Goal: Task Accomplishment & Management: Use online tool/utility

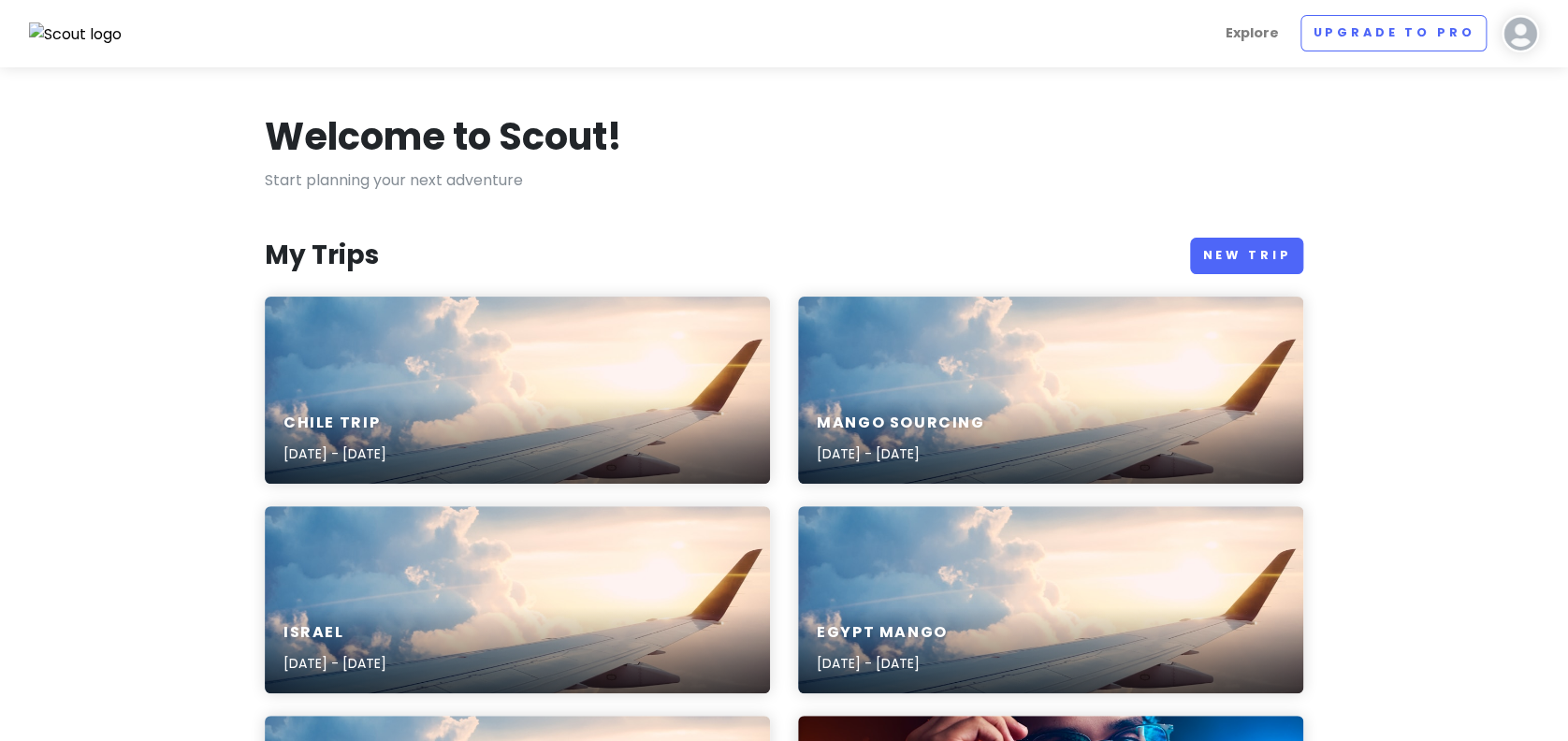
click at [427, 394] on div "Chile Trip [DATE] - [DATE]" at bounding box center [517, 439] width 505 height 89
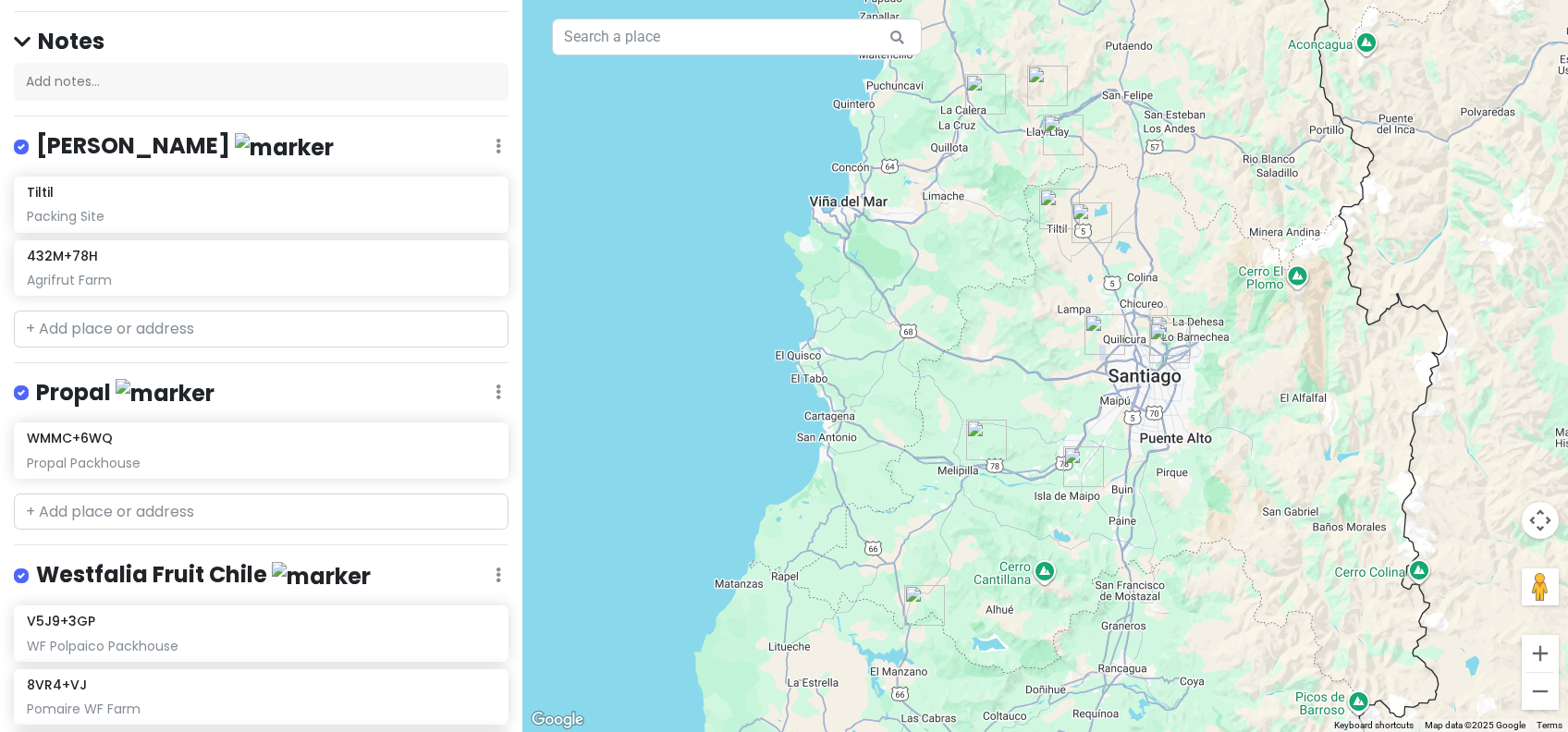
scroll to position [153, 0]
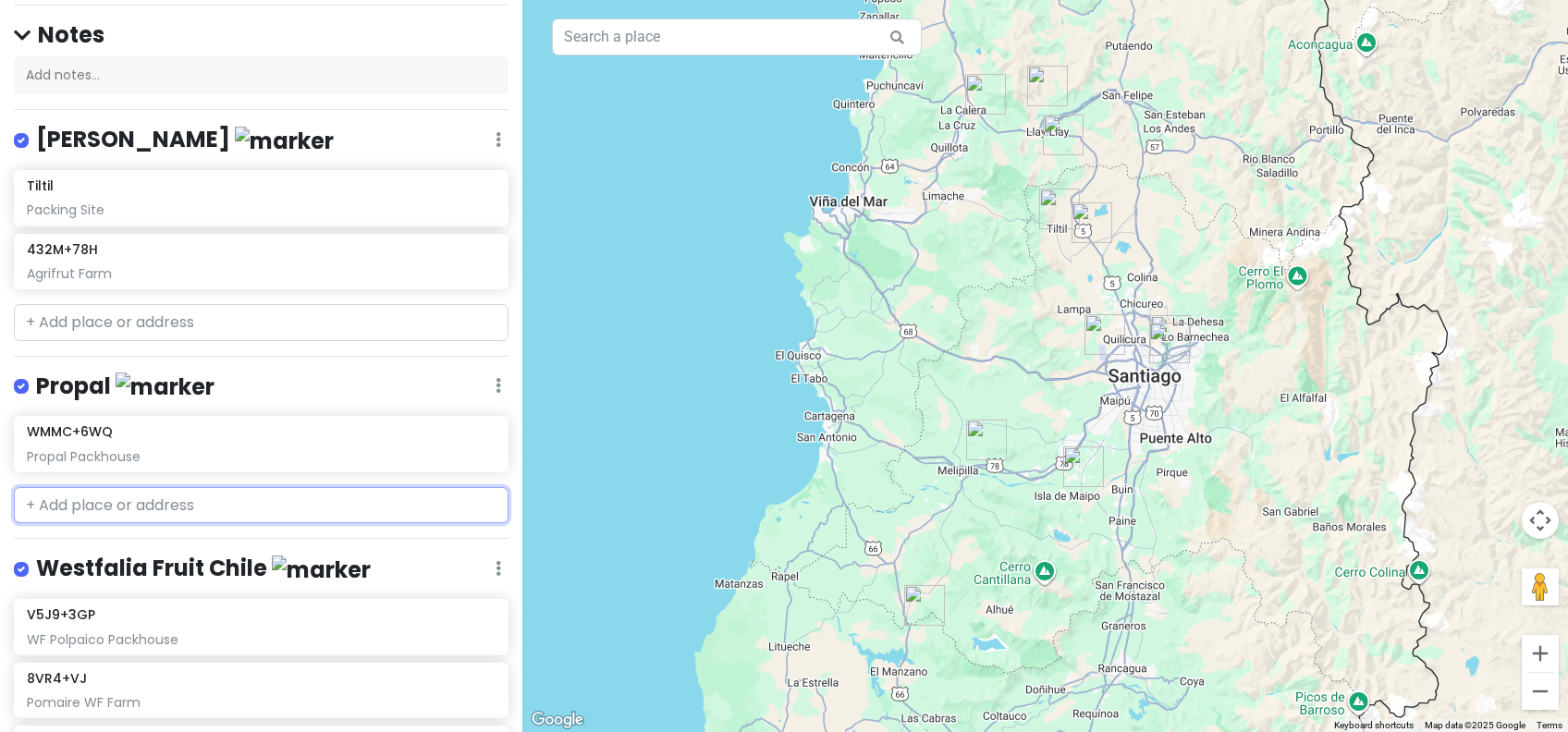
click at [228, 499] on input "text" at bounding box center [260, 506] width 494 height 37
paste input "6R2V+4FJ Hijuelas, [GEOGRAPHIC_DATA]"
type input "6R2V+4FJ Hijuelas, [GEOGRAPHIC_DATA]"
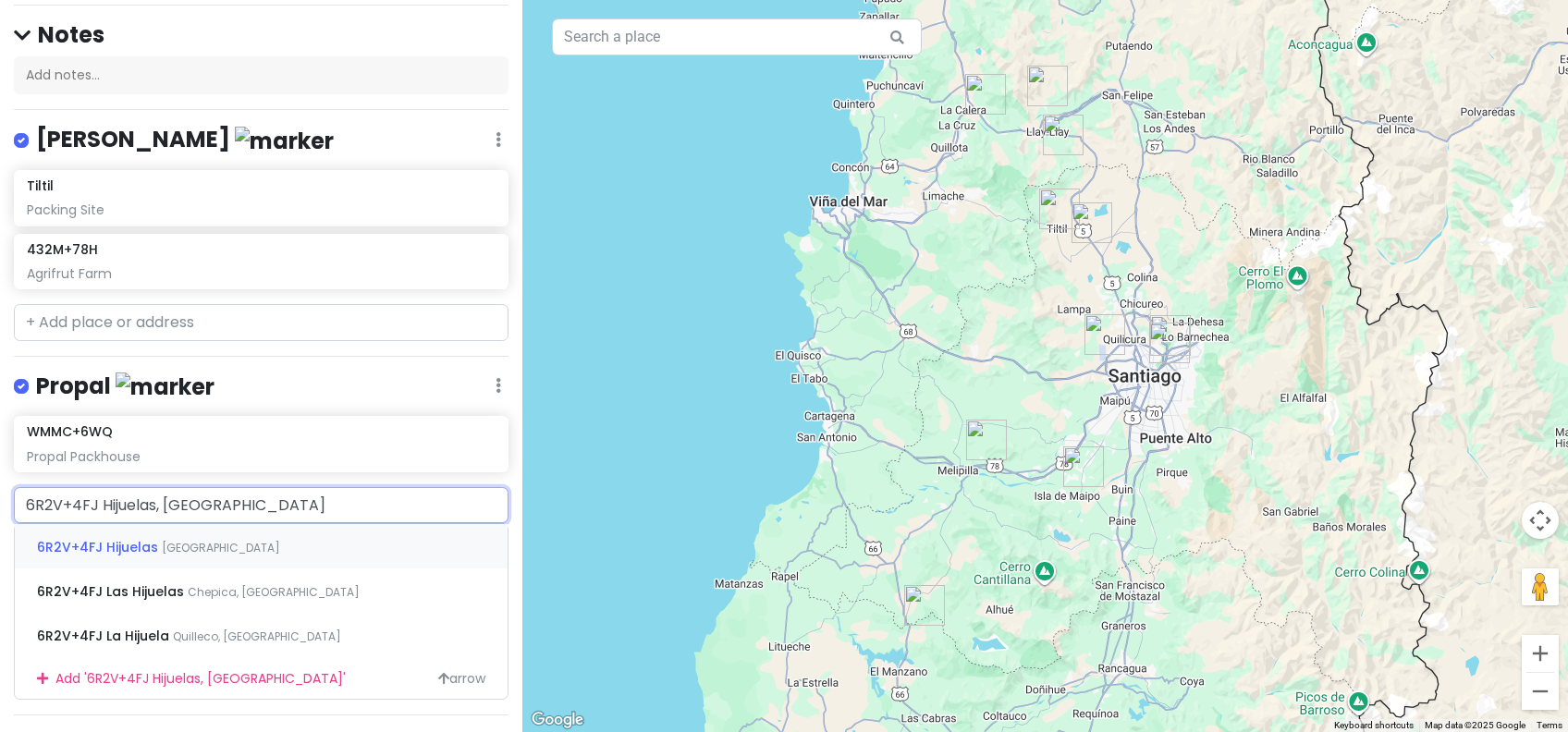
click at [121, 545] on span "6R2V+4FJ Hijuelas" at bounding box center [99, 546] width 125 height 18
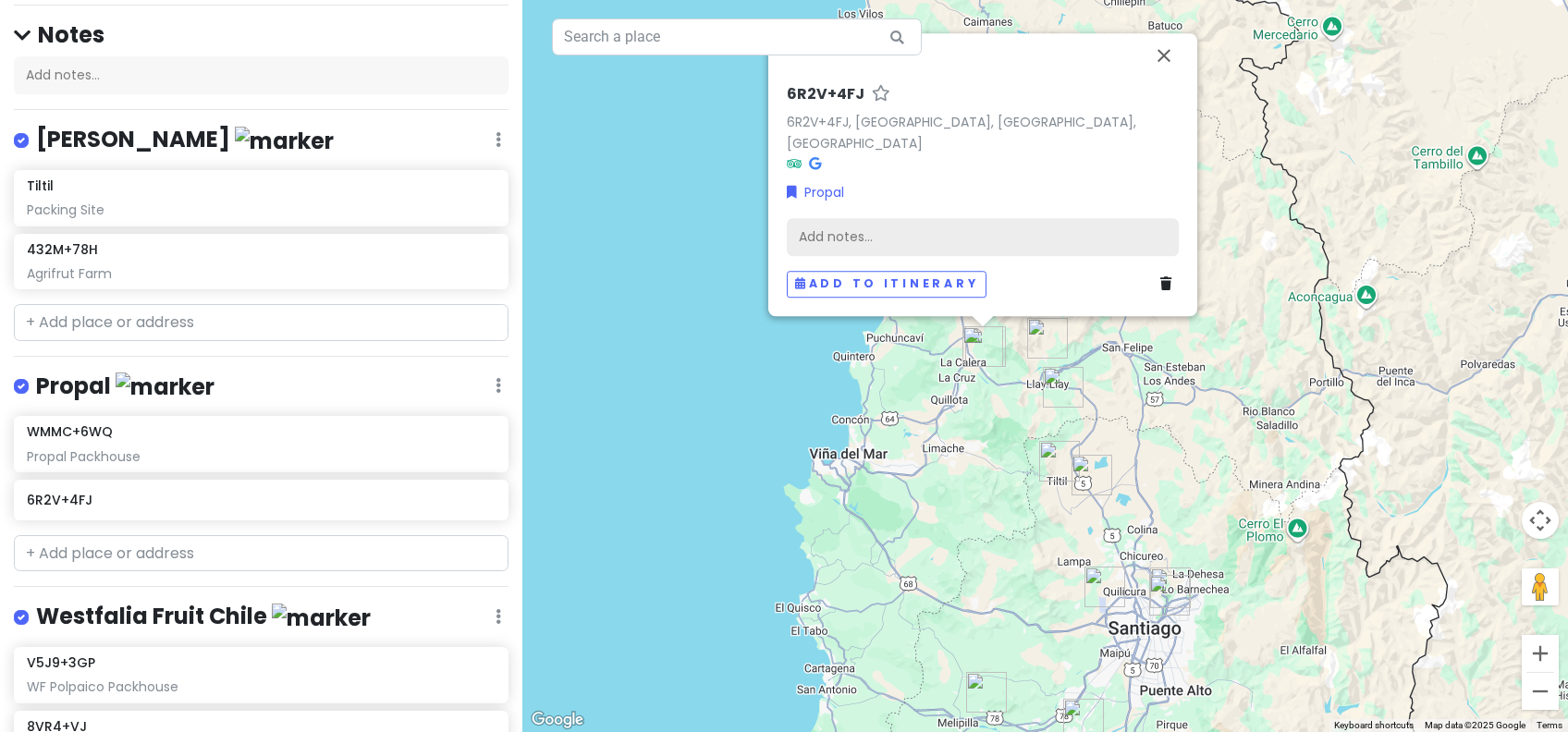
click at [905, 240] on div "Add notes..." at bounding box center [982, 238] width 392 height 39
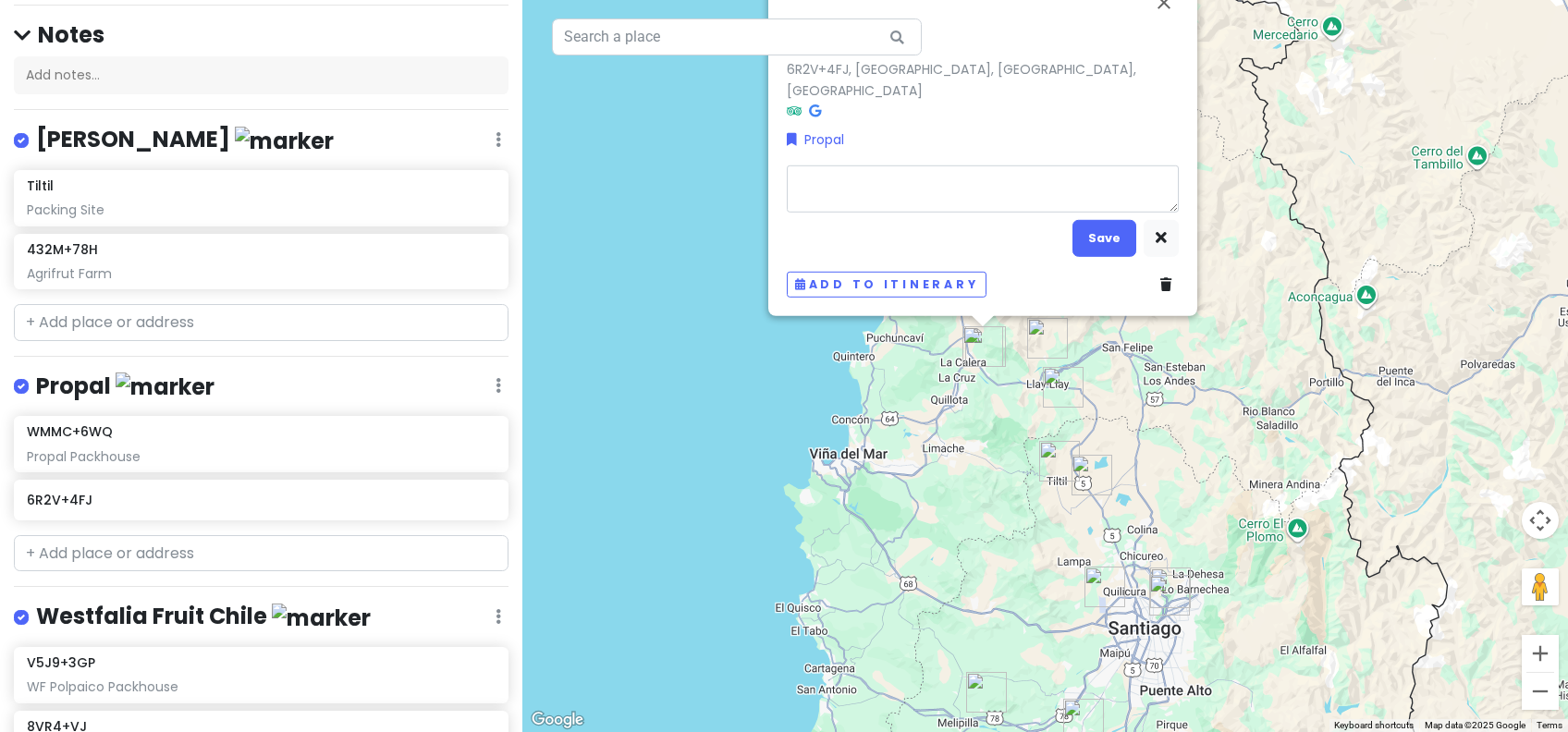
type textarea "x"
type textarea "P"
type textarea "x"
type textarea "Pa"
type textarea "x"
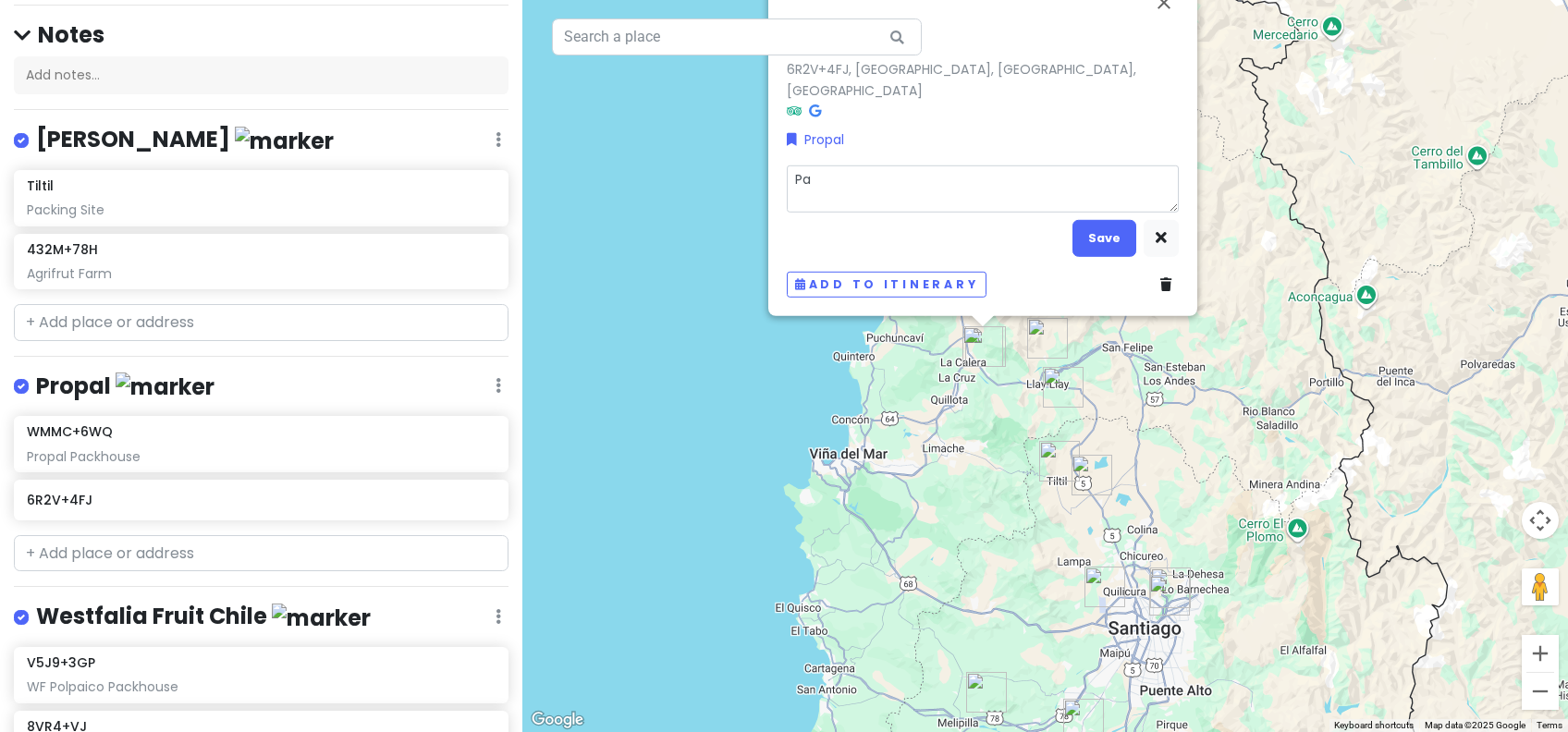
type textarea "Pac"
type textarea "x"
type textarea "Pack"
type textarea "x"
type textarea "Packi"
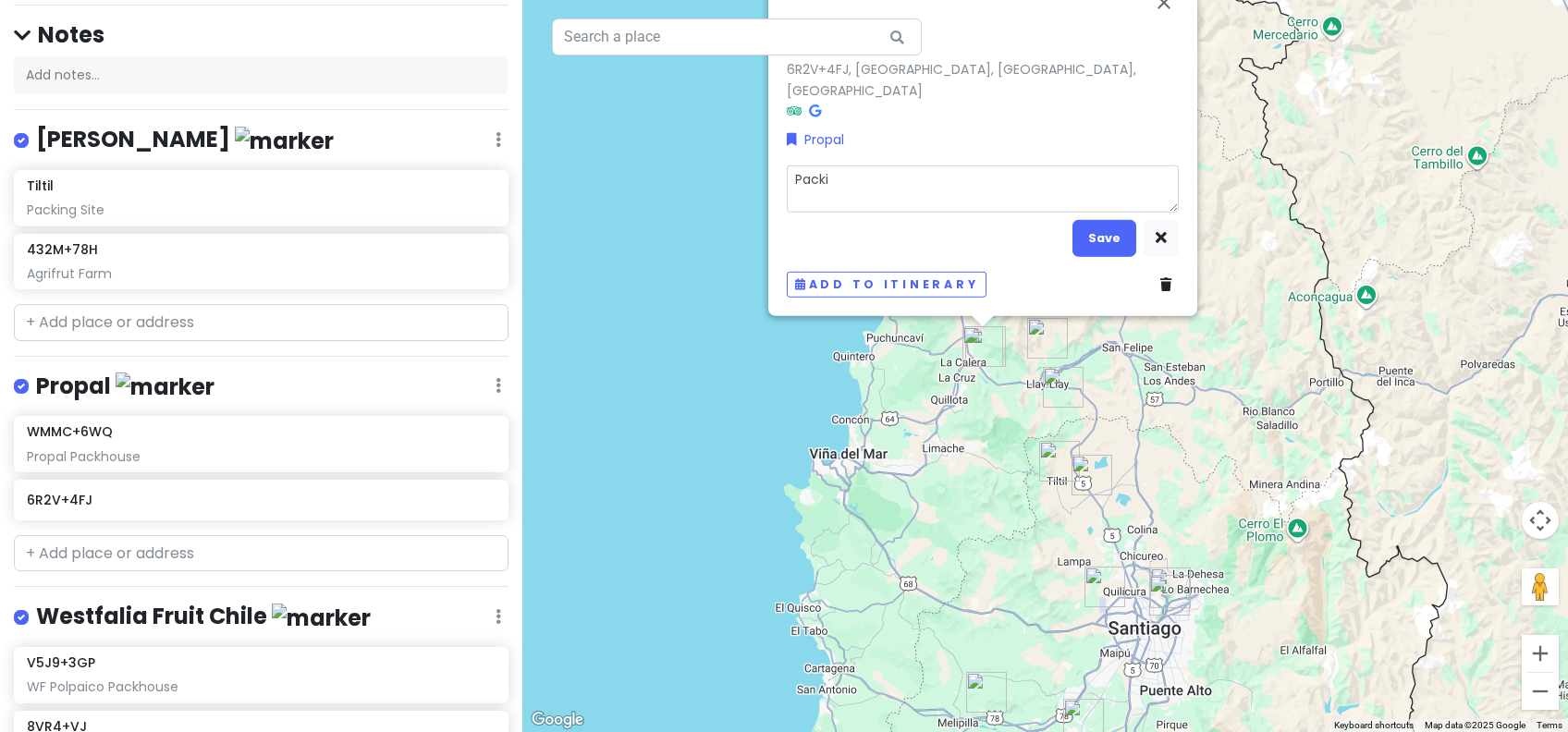
type textarea "x"
type textarea "Packin"
type textarea "x"
type textarea "Packing"
type textarea "x"
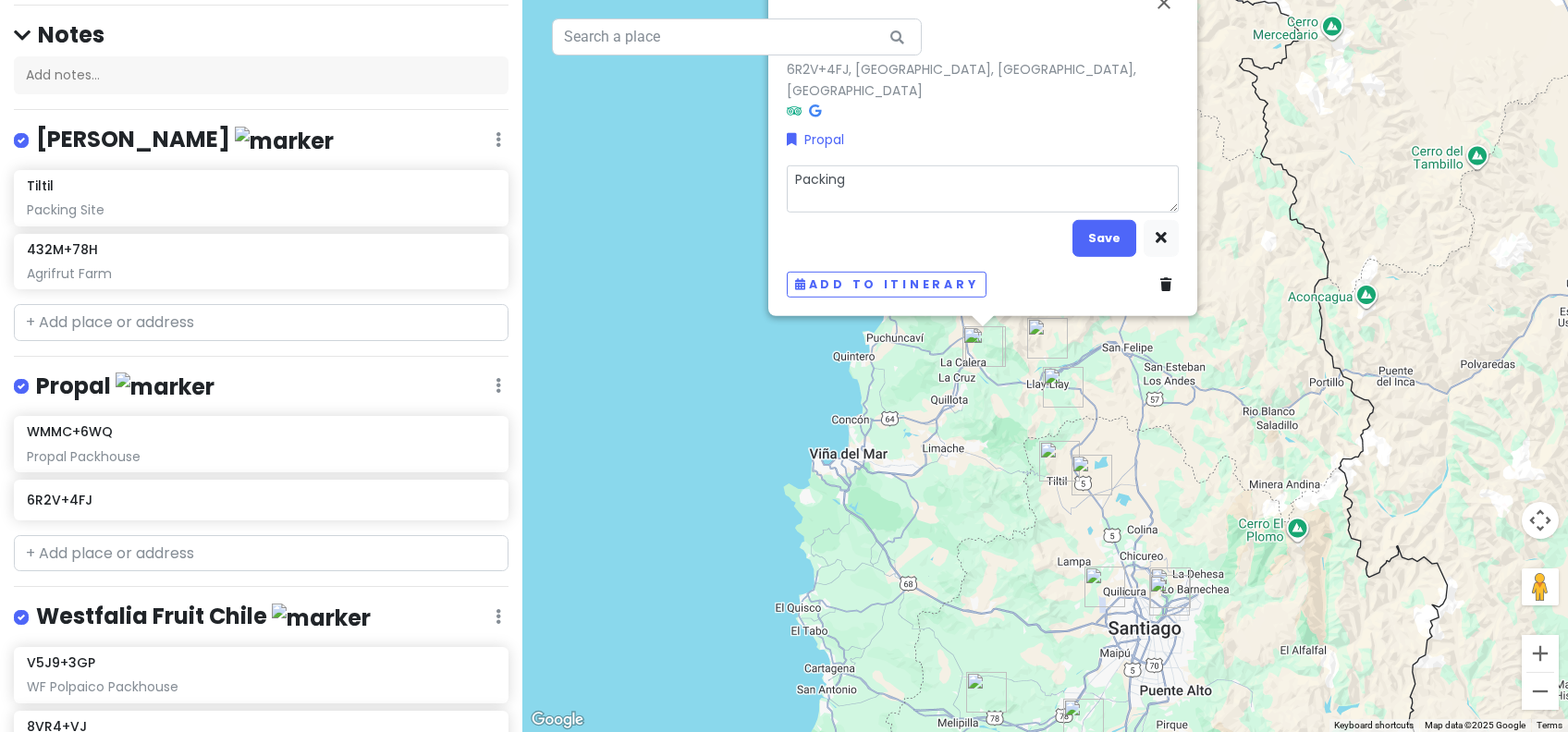
type textarea "Packing"
type textarea "x"
type textarea "Packing S"
type textarea "x"
type textarea "Packing Si"
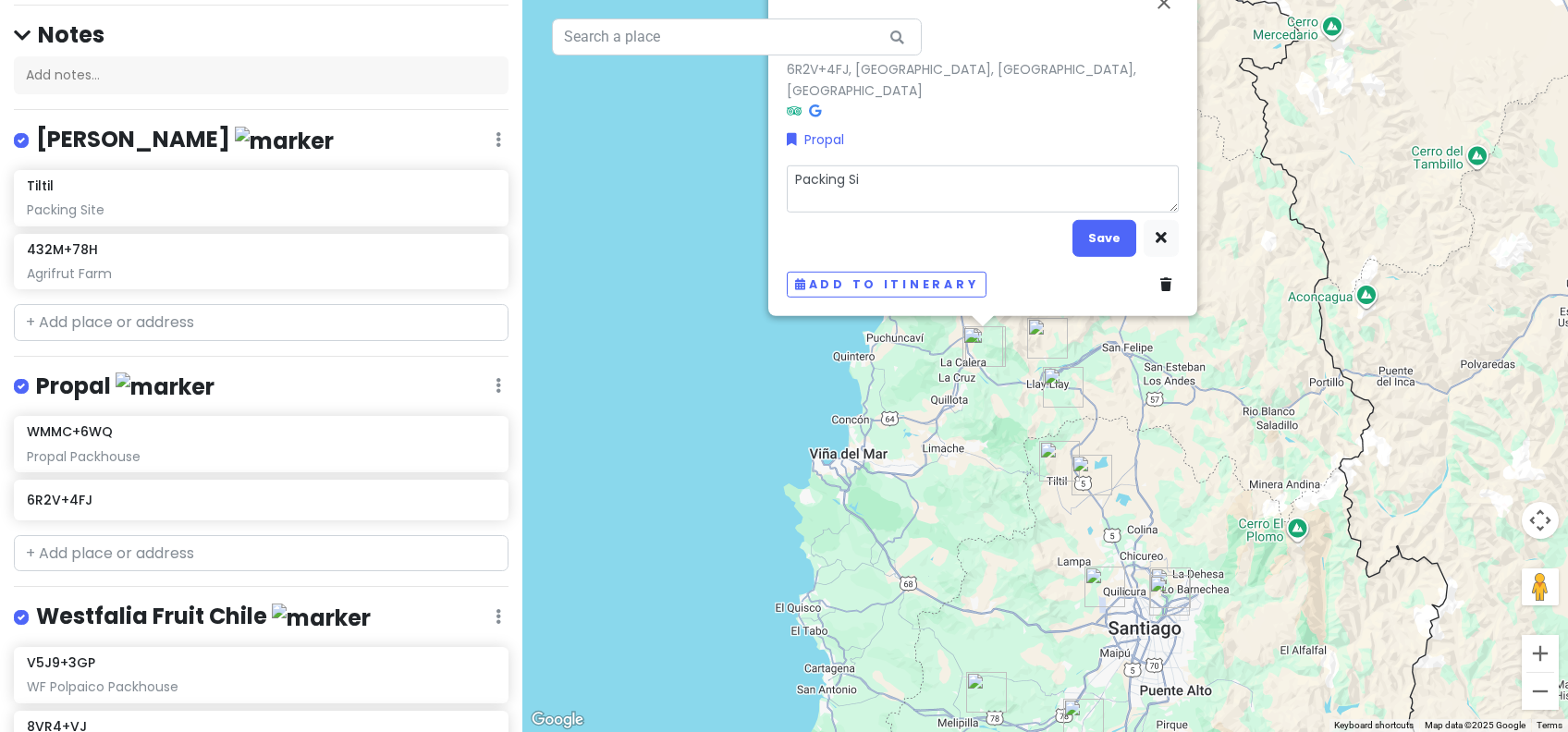
type textarea "x"
type textarea "Packing Sit"
type textarea "x"
type textarea "Packing Site"
click at [1109, 240] on button "Save" at bounding box center [1105, 237] width 64 height 36
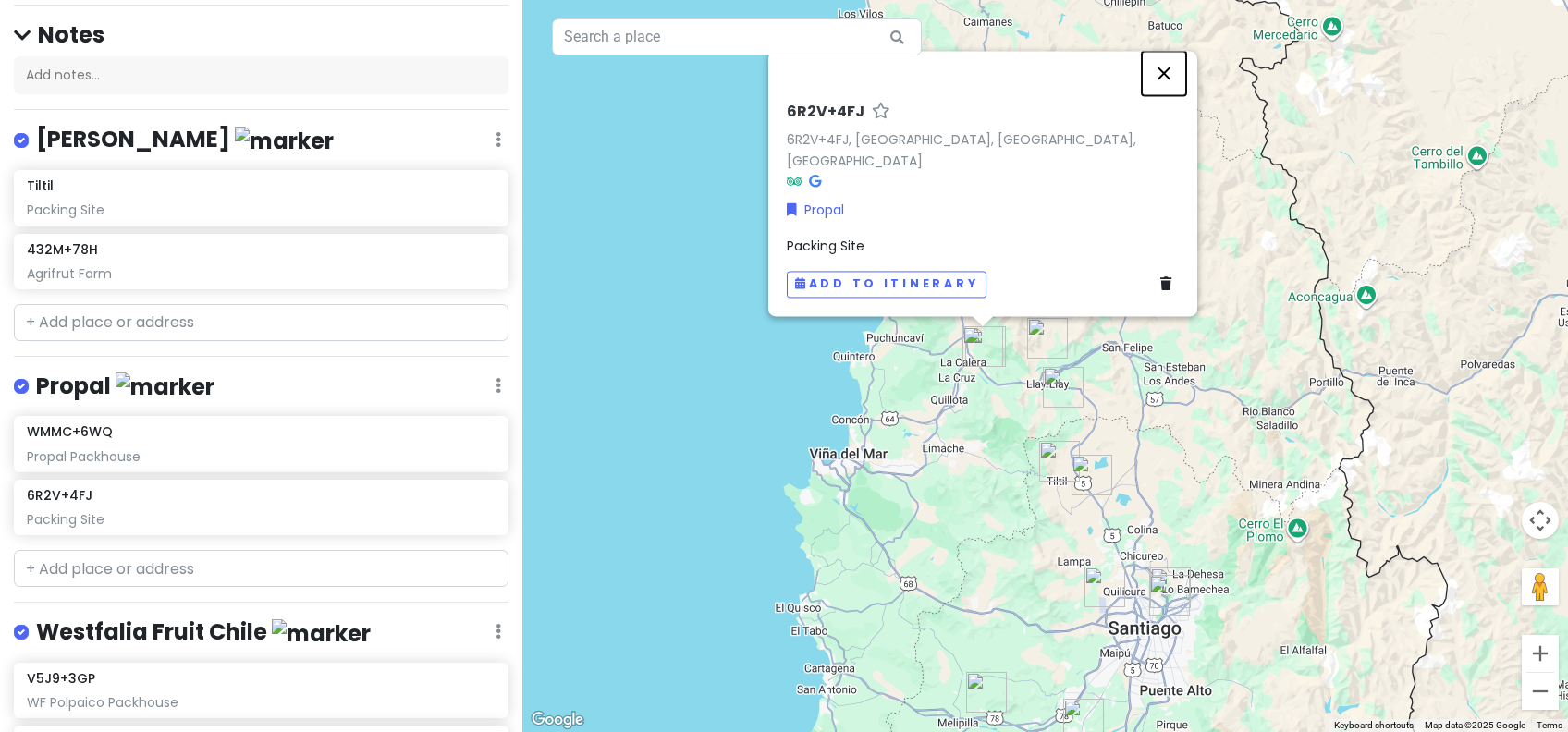
click at [1162, 94] on button "Close" at bounding box center [1164, 73] width 44 height 44
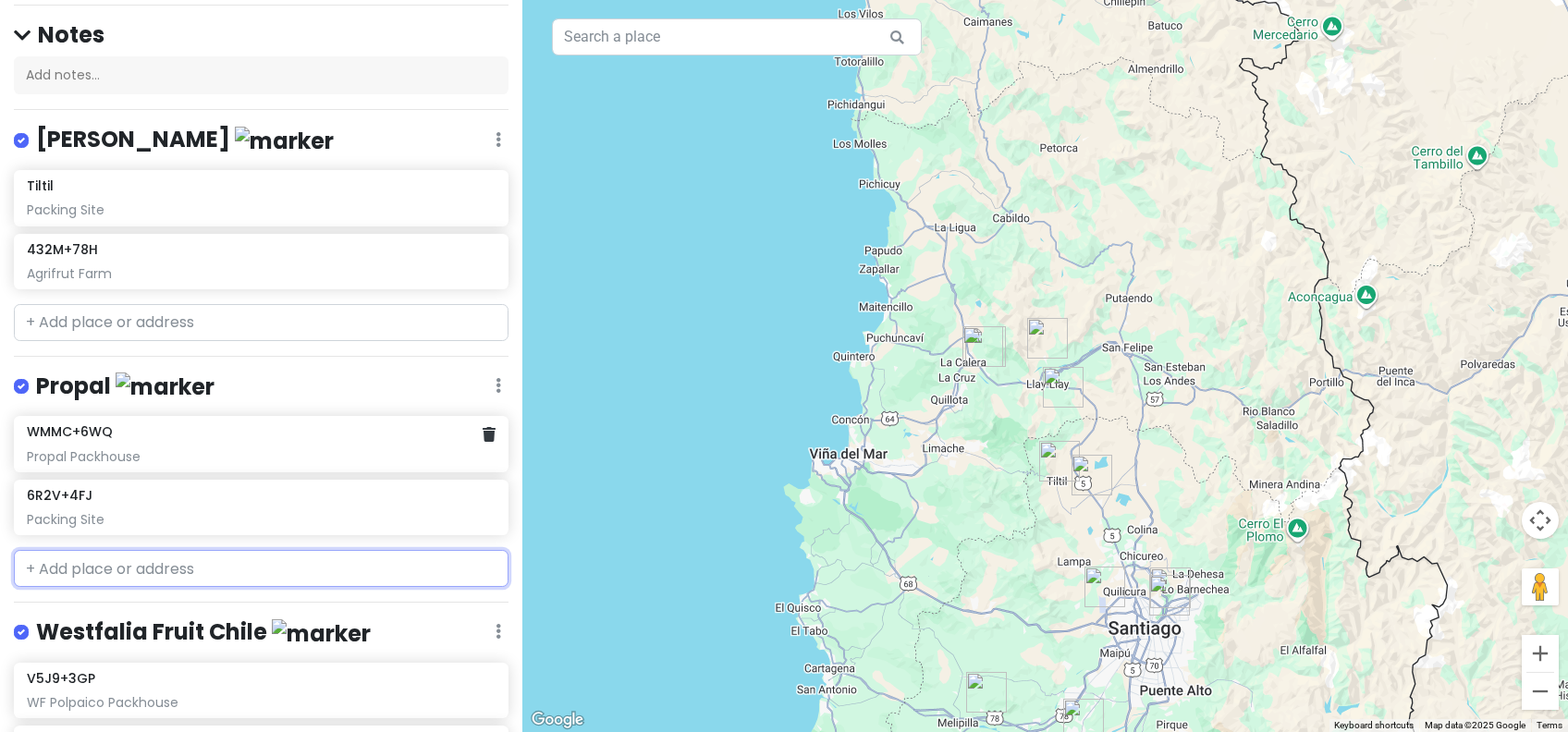
click at [473, 449] on div "Propal Packhouse" at bounding box center [261, 456] width 469 height 16
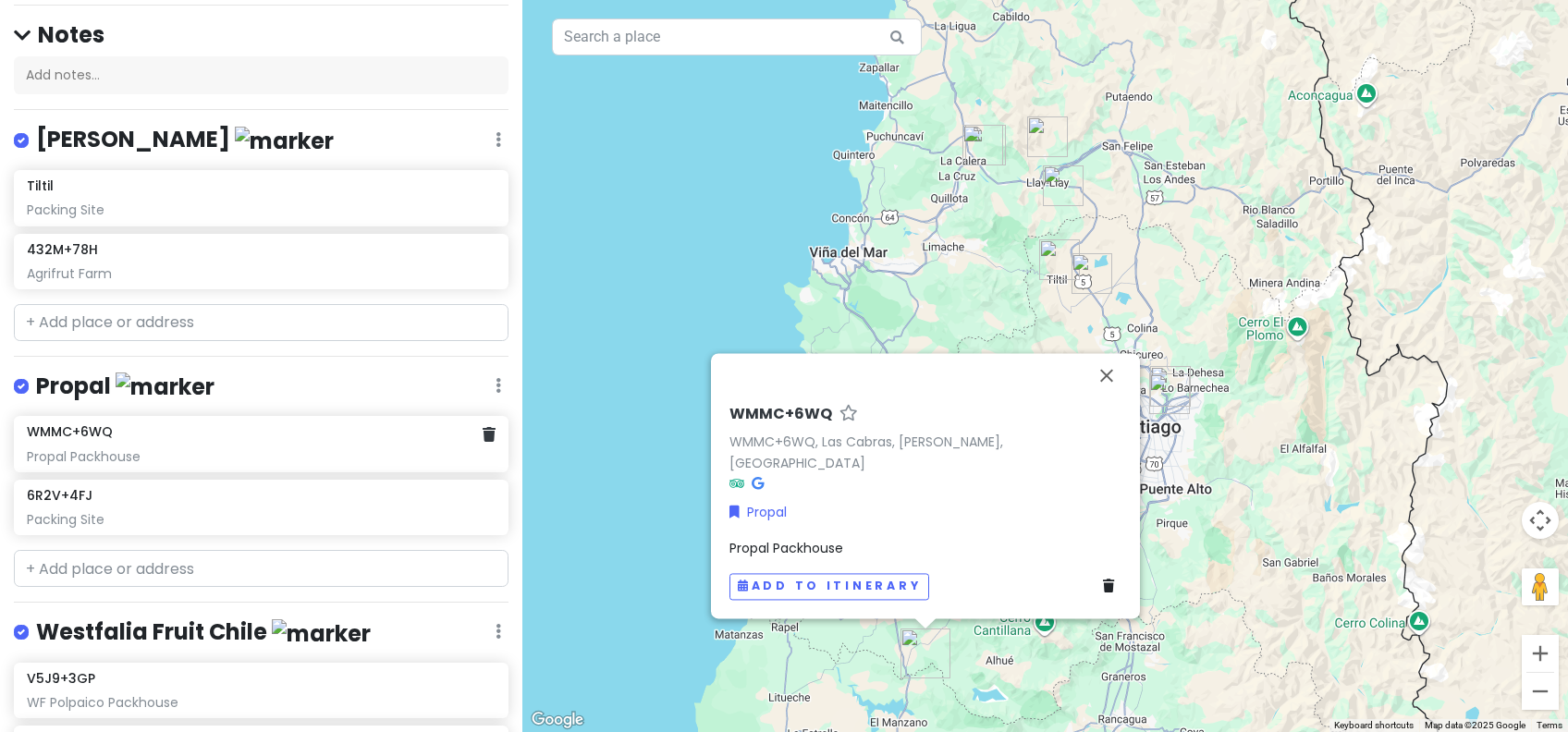
click at [473, 449] on div "Propal Packhouse" at bounding box center [261, 456] width 469 height 16
click at [483, 428] on icon at bounding box center [488, 434] width 13 height 15
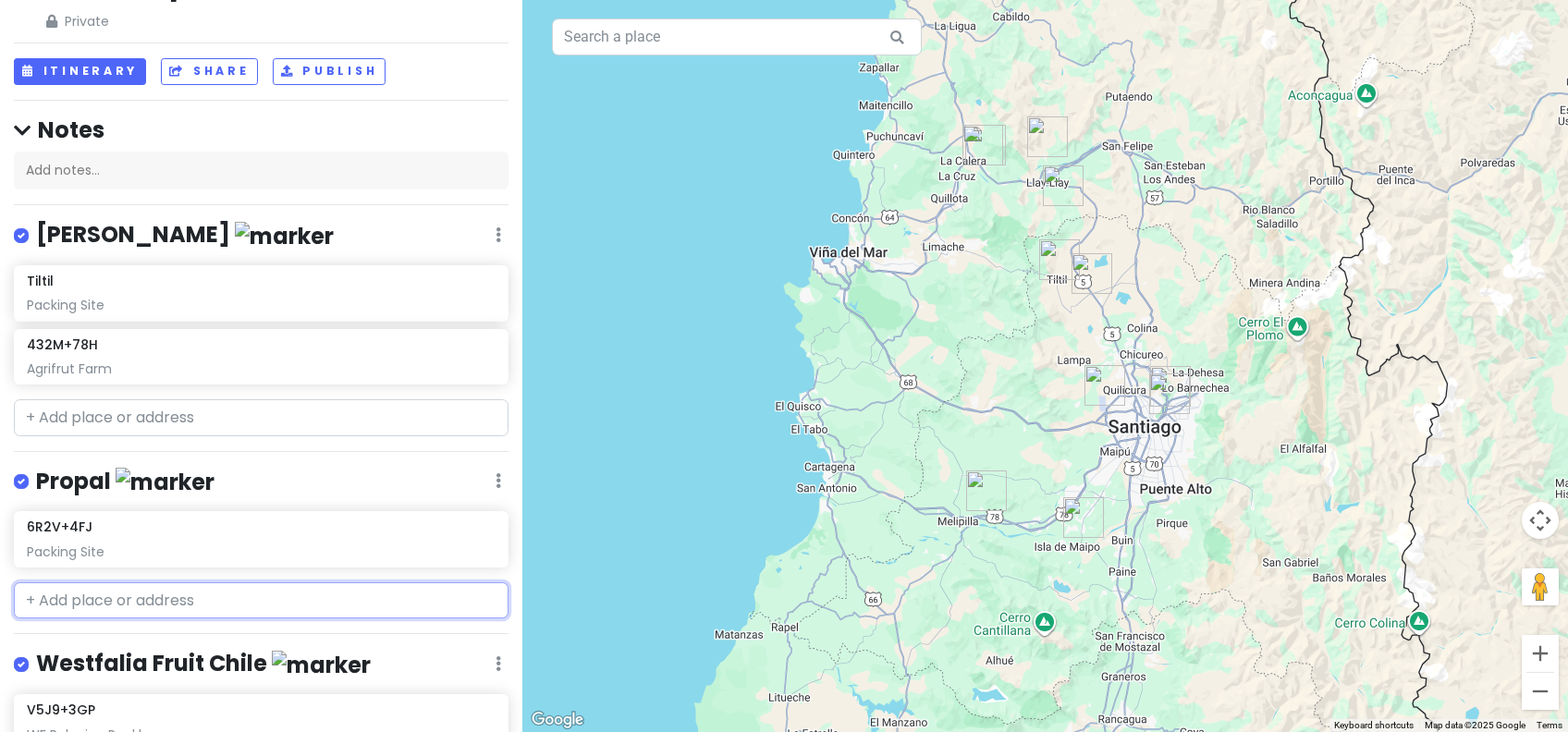
scroll to position [25, 0]
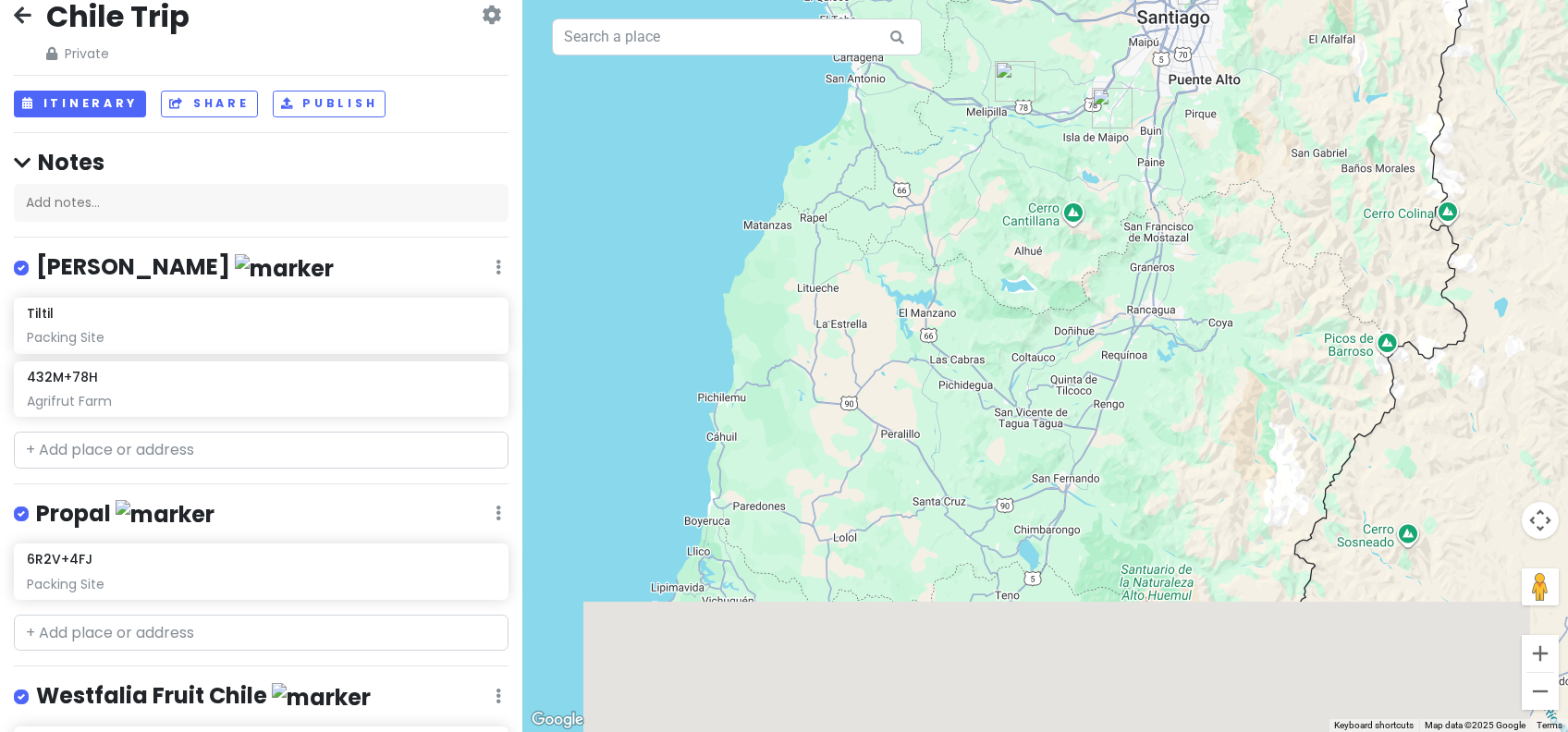
drag, startPoint x: 1215, startPoint y: 547, endPoint x: 1245, endPoint y: 128, distance: 420.1
click at [1245, 128] on div at bounding box center [1045, 366] width 1046 height 732
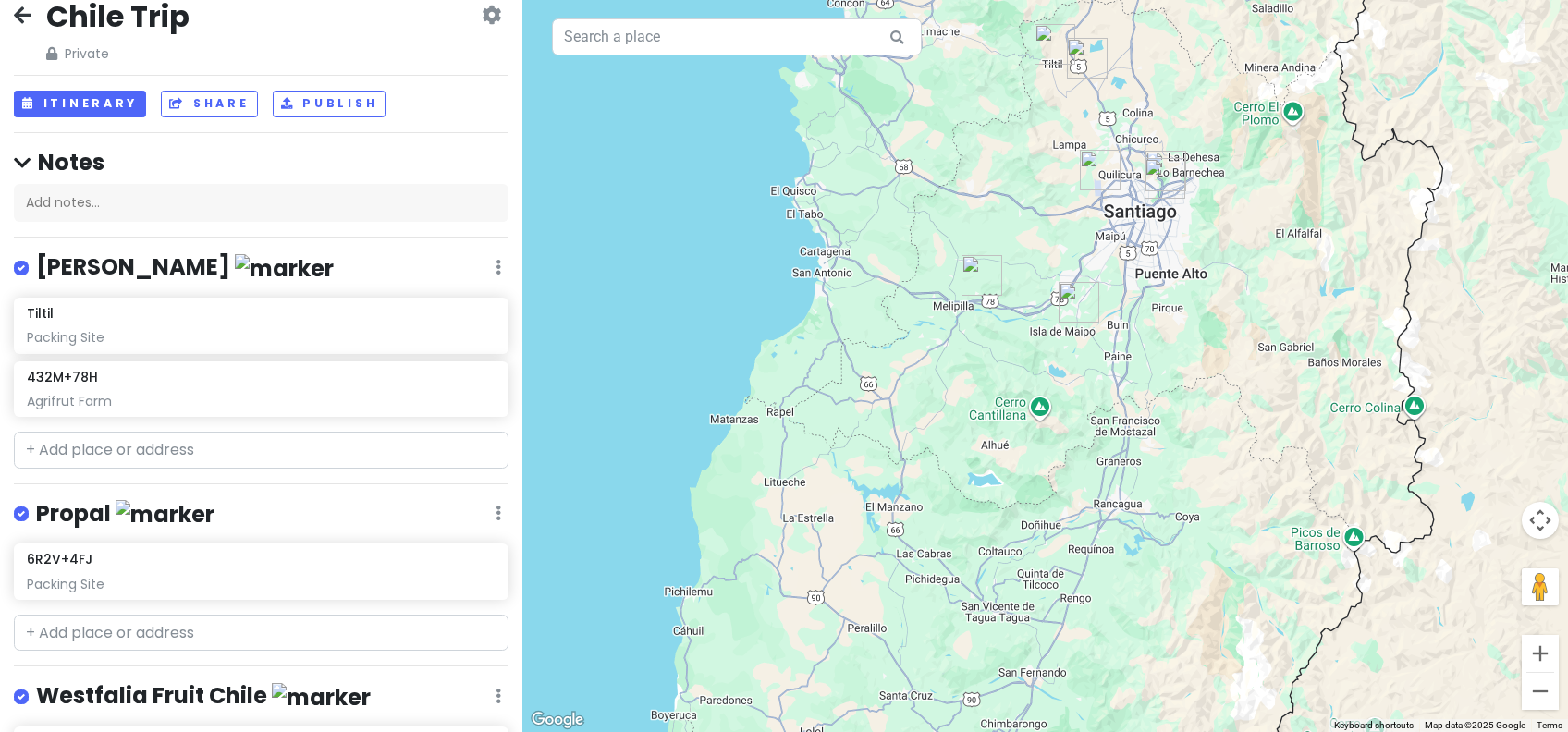
drag, startPoint x: 1211, startPoint y: 336, endPoint x: 1159, endPoint y: 622, distance: 290.7
click at [1159, 622] on div at bounding box center [1045, 366] width 1046 height 732
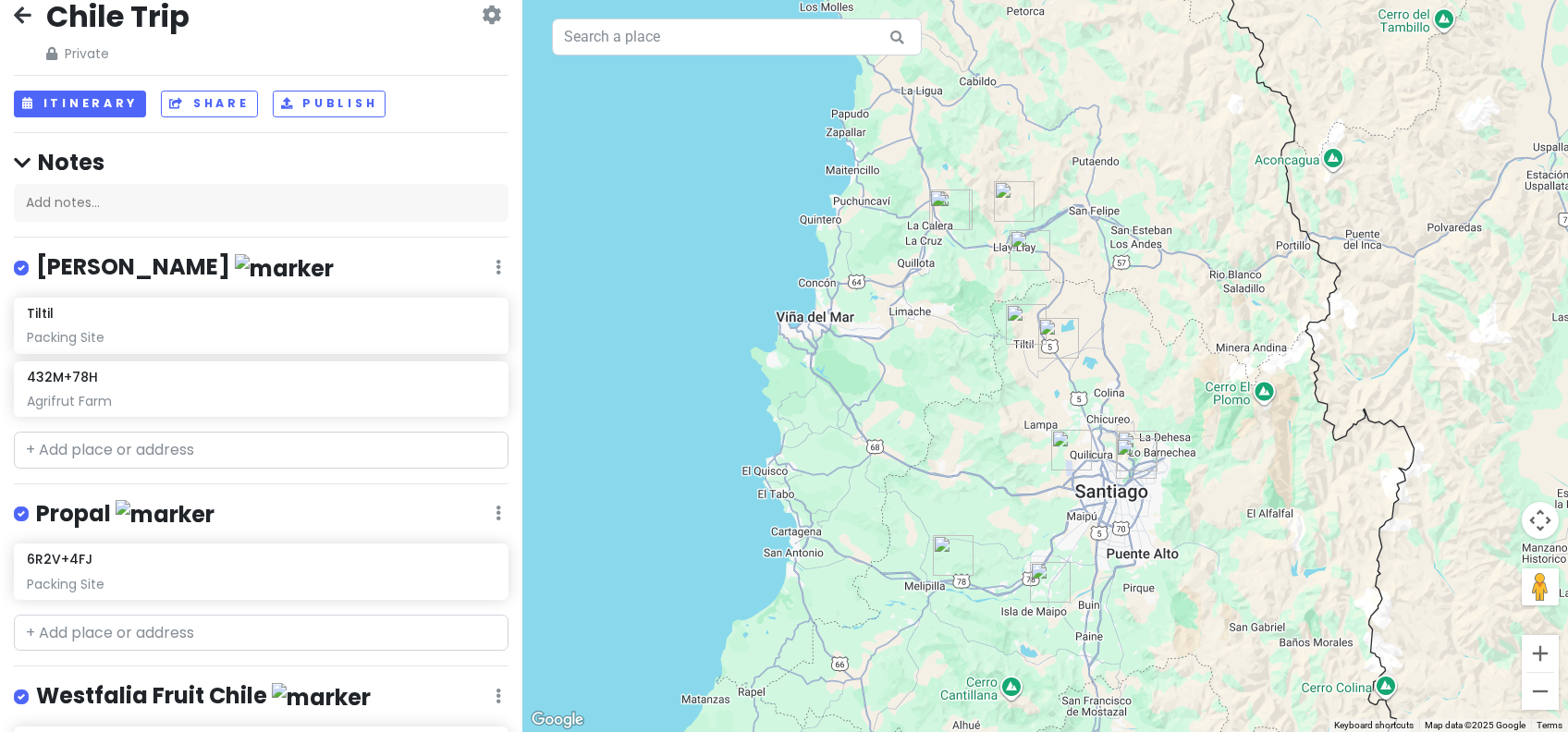
drag, startPoint x: 1218, startPoint y: 303, endPoint x: 1198, endPoint y: 570, distance: 267.7
click at [1198, 570] on div at bounding box center [1045, 366] width 1046 height 732
click at [175, 583] on div "Packing Site" at bounding box center [261, 583] width 469 height 16
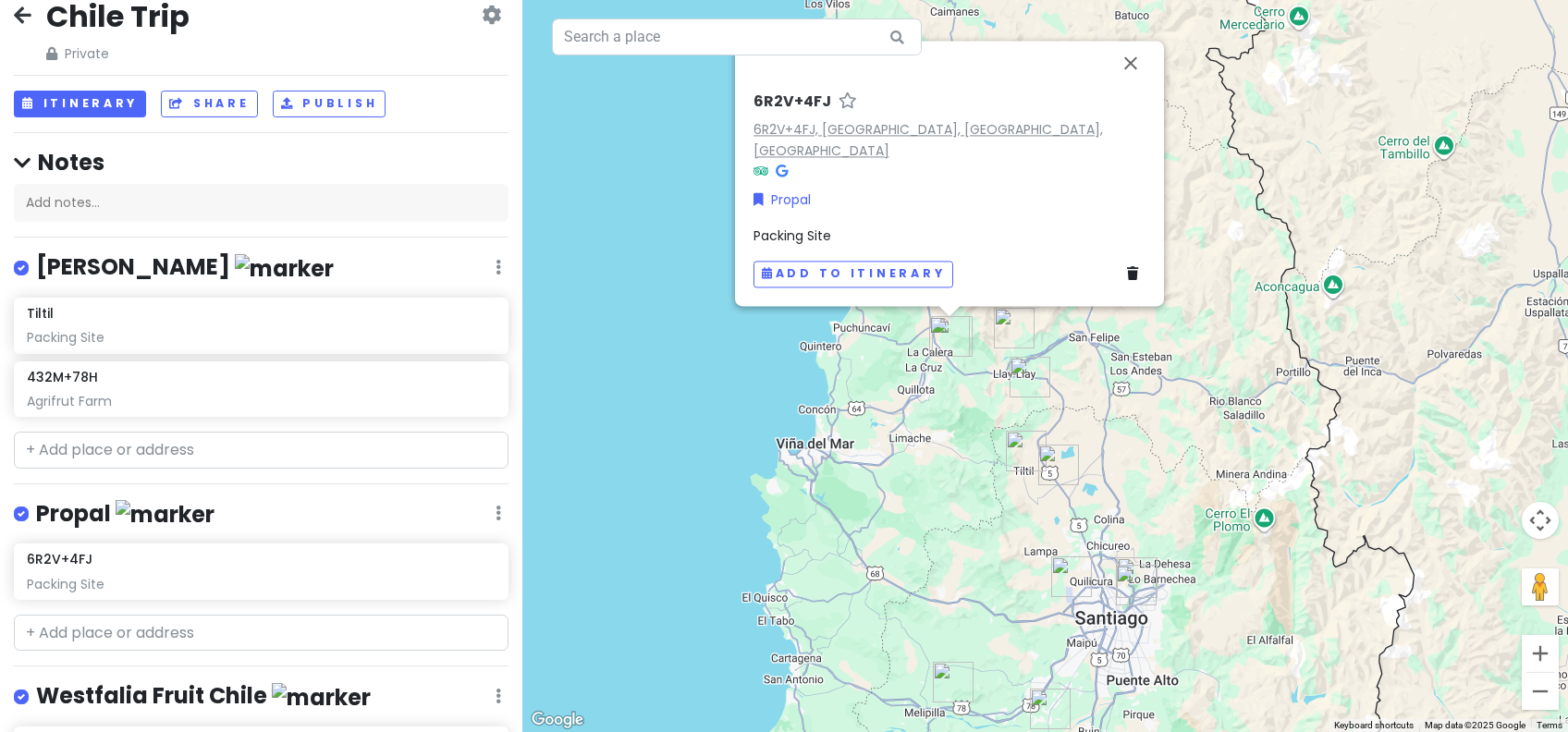
click at [937, 148] on link "6R2V+4FJ, [GEOGRAPHIC_DATA], [GEOGRAPHIC_DATA], [GEOGRAPHIC_DATA]" at bounding box center [928, 139] width 349 height 40
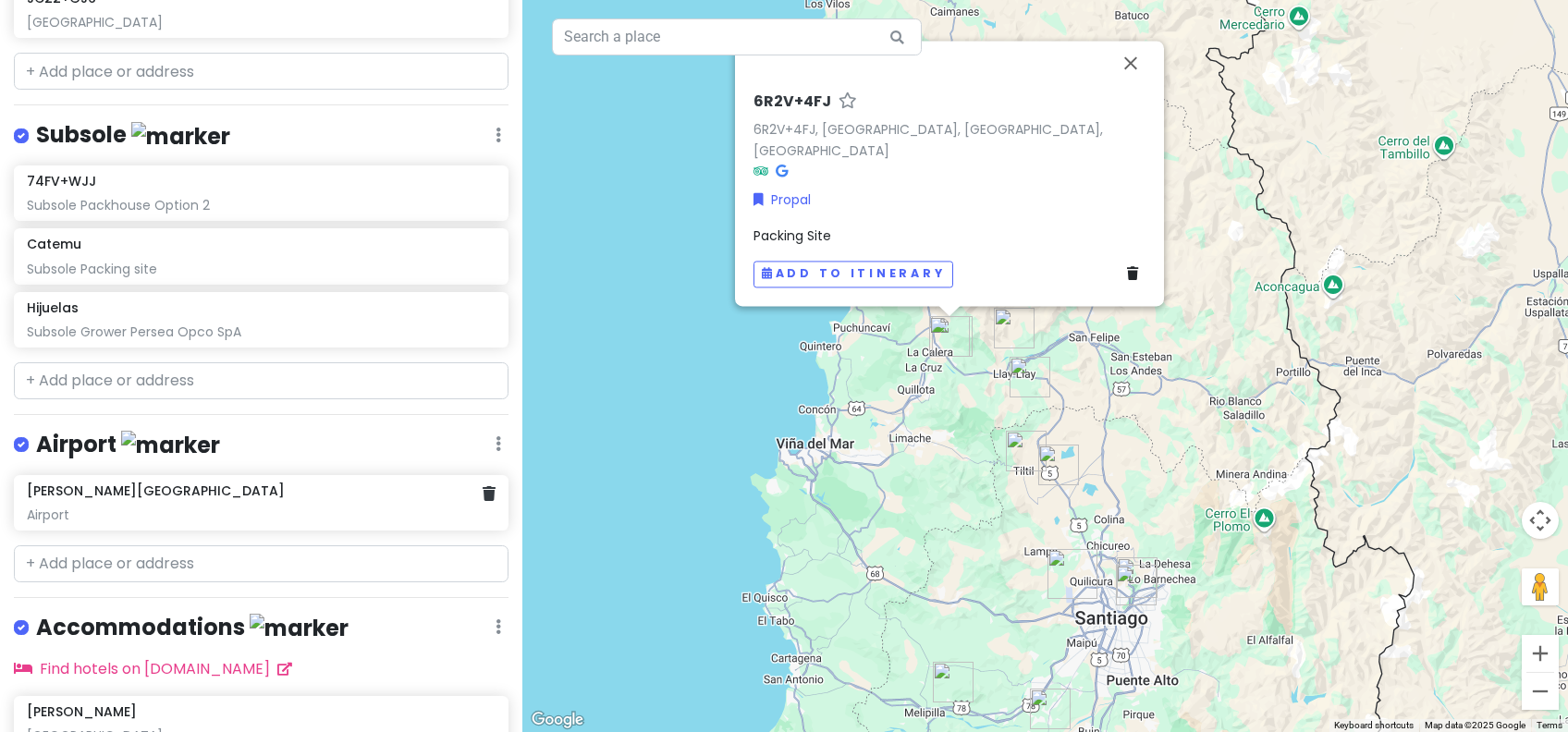
scroll to position [1142, 0]
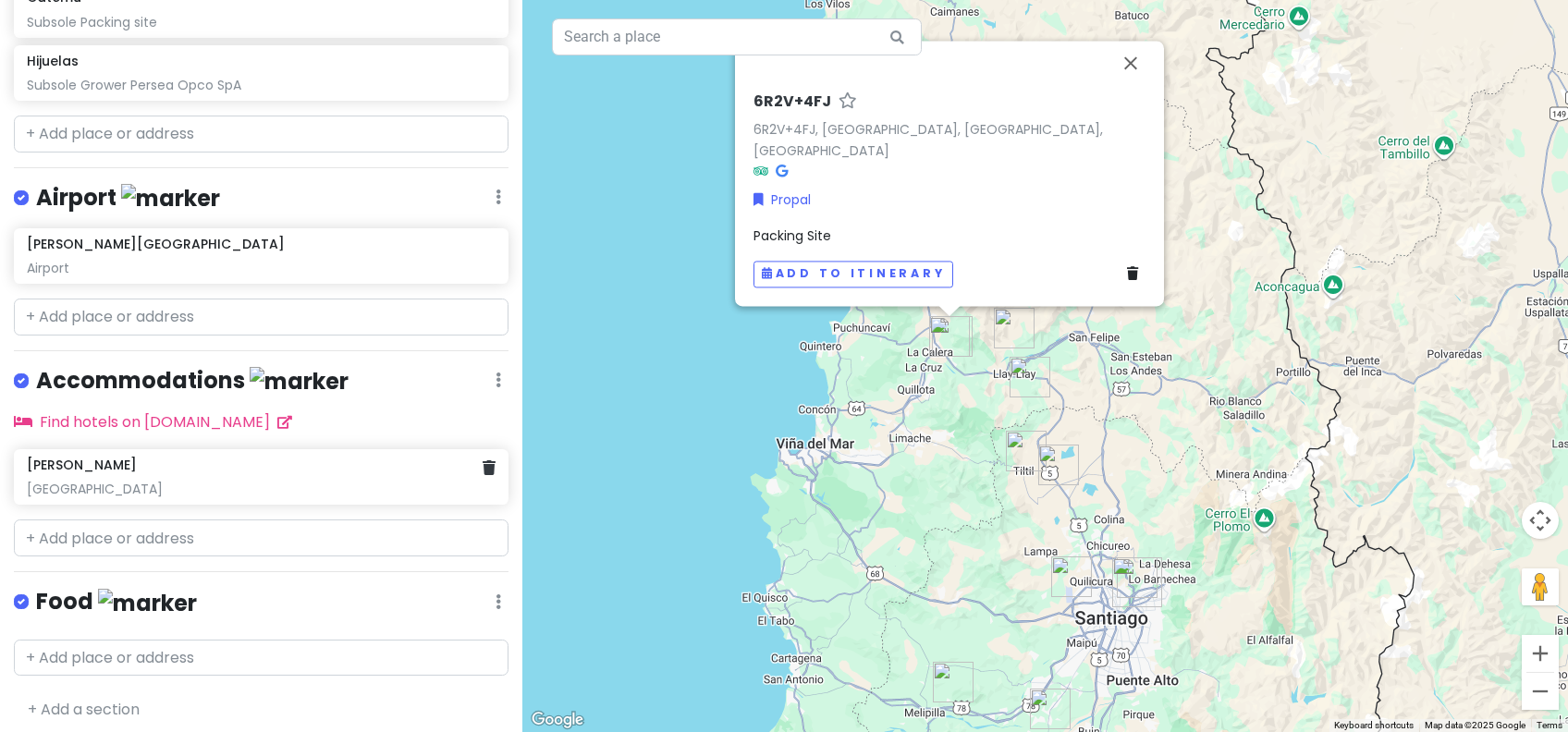
click at [99, 466] on div "[PERSON_NAME] [PERSON_NAME][GEOGRAPHIC_DATA]" at bounding box center [261, 477] width 469 height 41
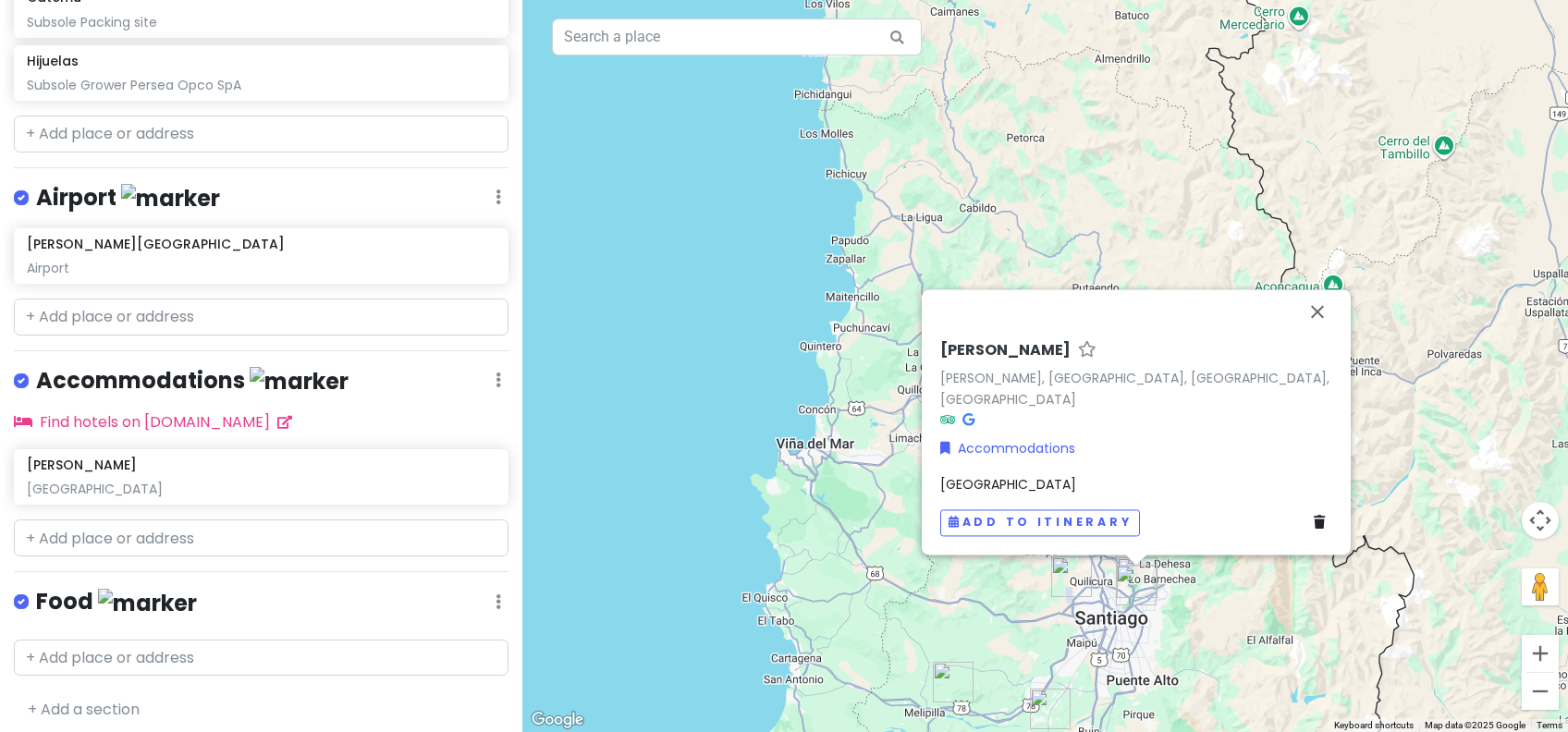
drag, startPoint x: 1139, startPoint y: 398, endPoint x: 1197, endPoint y: 437, distance: 69.9
click at [1197, 437] on div "[PERSON_NAME] [PERSON_NAME], [GEOGRAPHIC_DATA], [GEOGRAPHIC_DATA], [GEOGRAPHIC_…" at bounding box center [1136, 438] width 407 height 210
drag, startPoint x: 1288, startPoint y: 399, endPoint x: 939, endPoint y: 396, distance: 349.0
click at [940, 396] on div "[PERSON_NAME], [GEOGRAPHIC_DATA], [GEOGRAPHIC_DATA], [GEOGRAPHIC_DATA]" at bounding box center [1136, 389] width 392 height 43
copy link "[PERSON_NAME], [GEOGRAPHIC_DATA], [GEOGRAPHIC_DATA], [GEOGRAPHIC_DATA]"
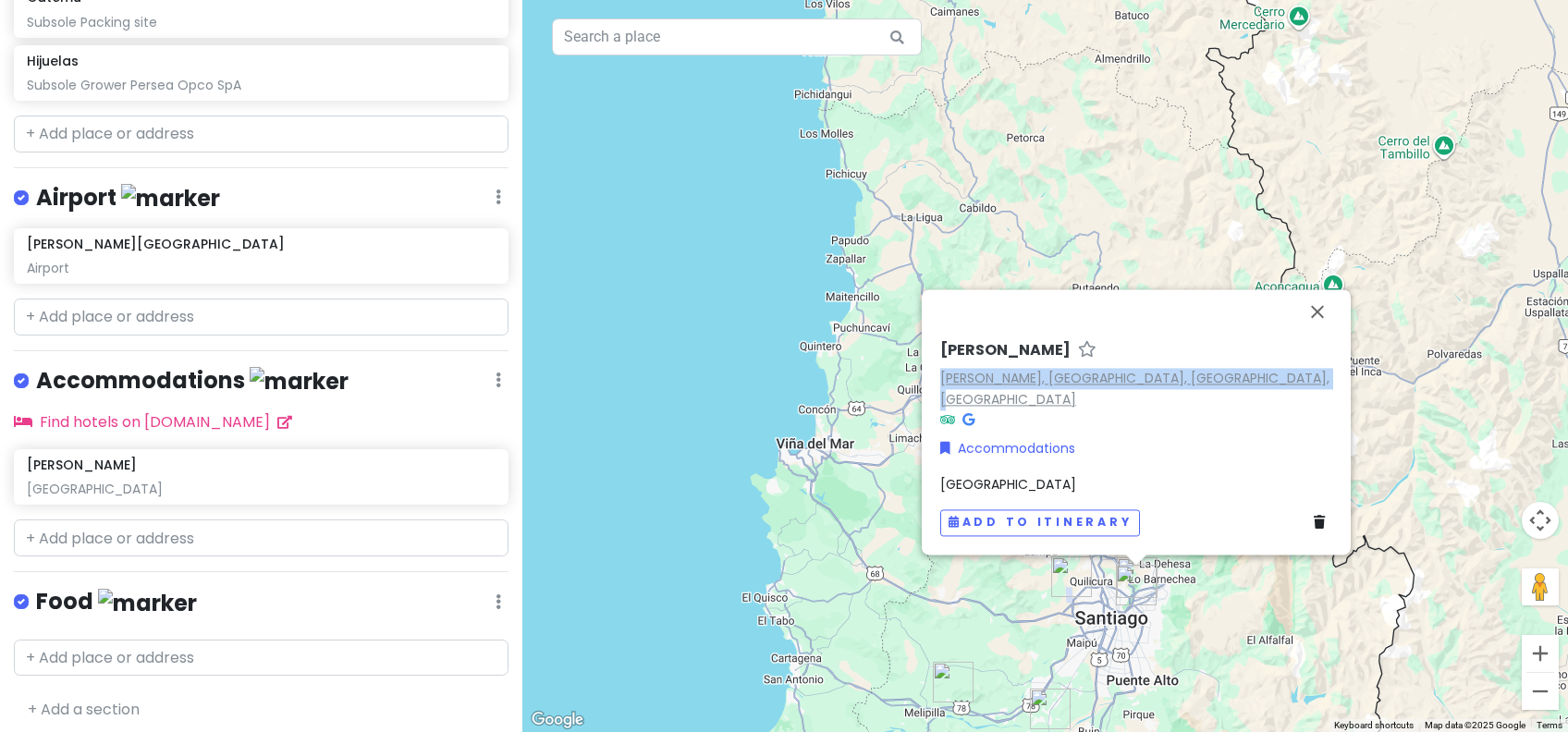
copy link "[PERSON_NAME], [GEOGRAPHIC_DATA], [GEOGRAPHIC_DATA], [GEOGRAPHIC_DATA]"
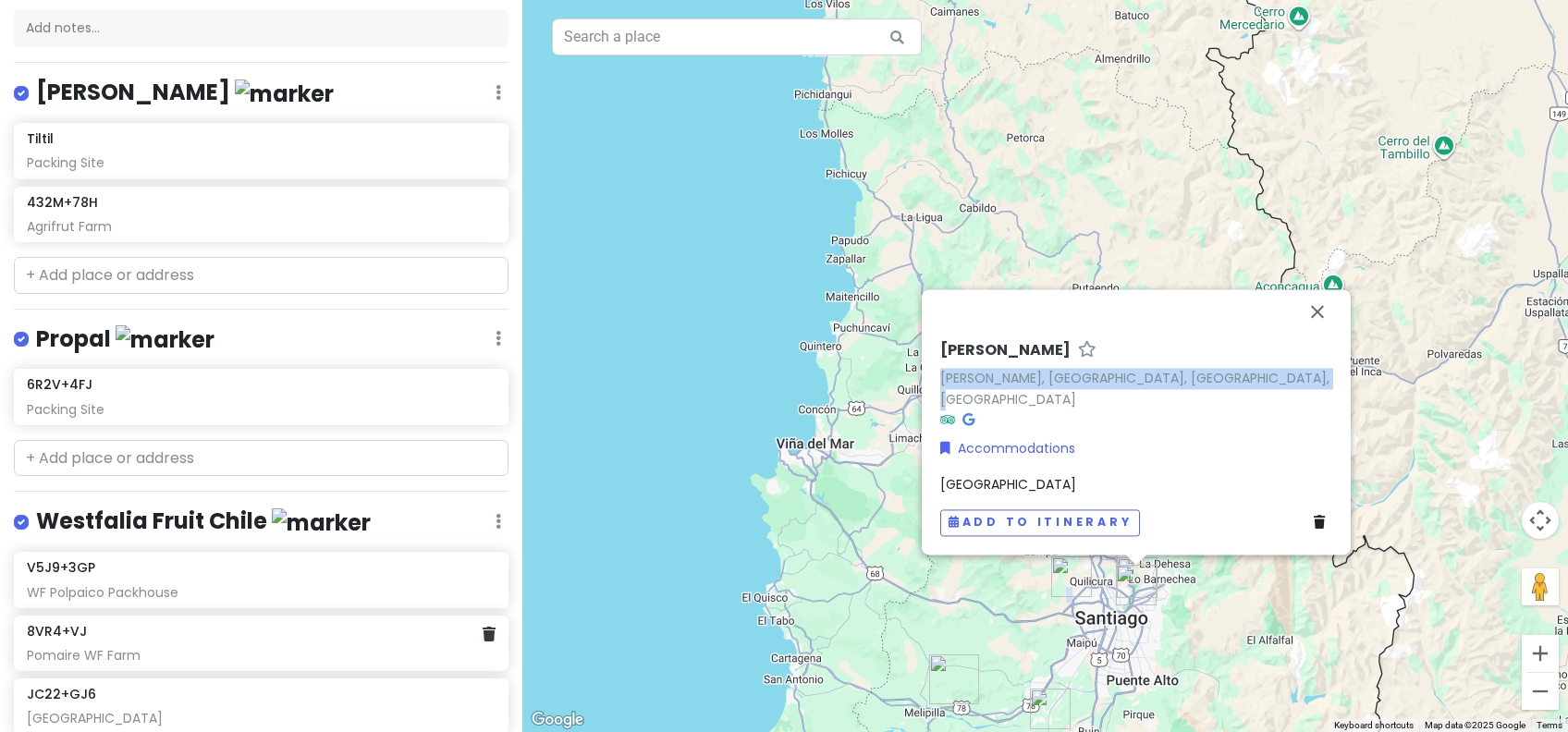
scroll to position [157, 0]
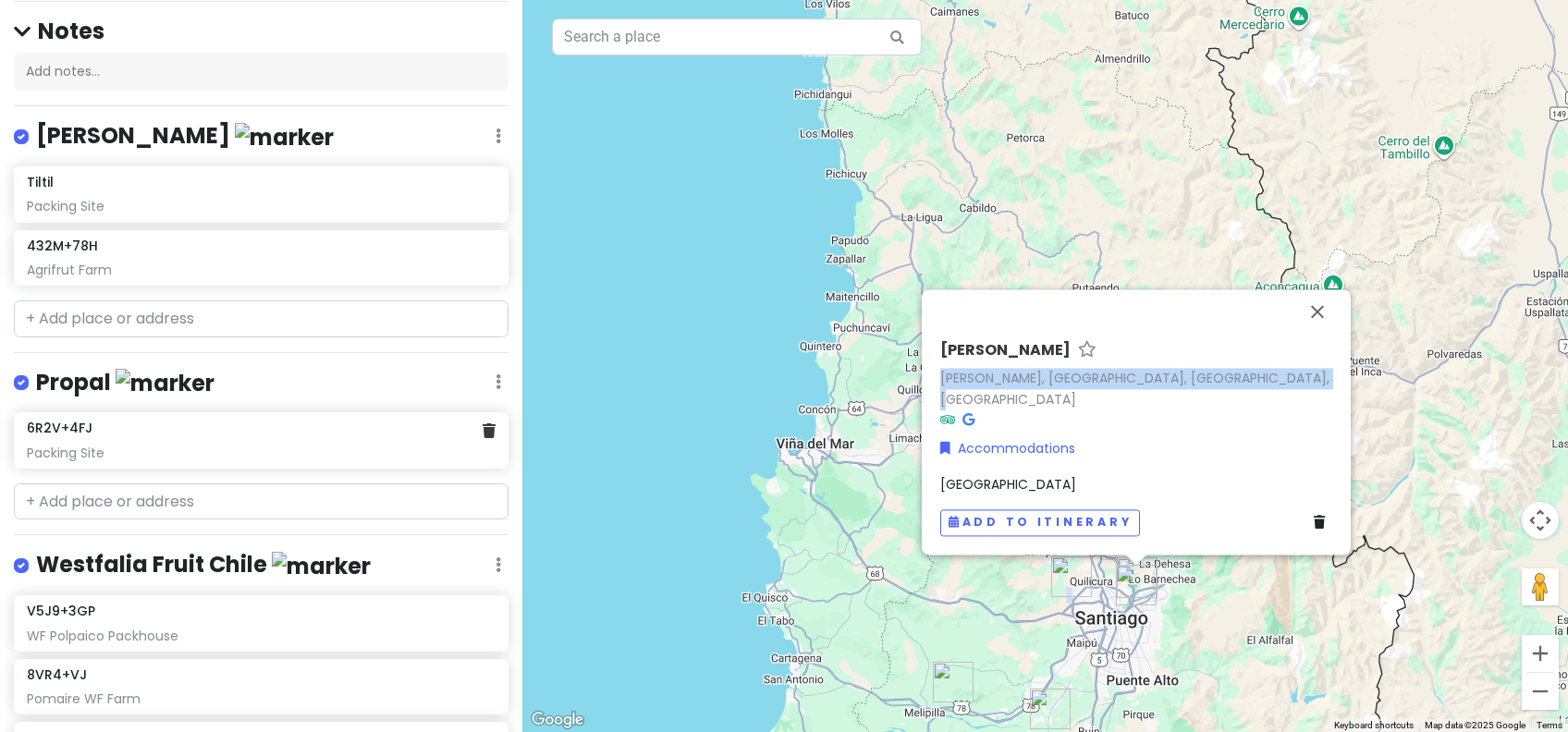
click at [123, 436] on div "6R2V+4FJ Packing Site" at bounding box center [261, 440] width 469 height 41
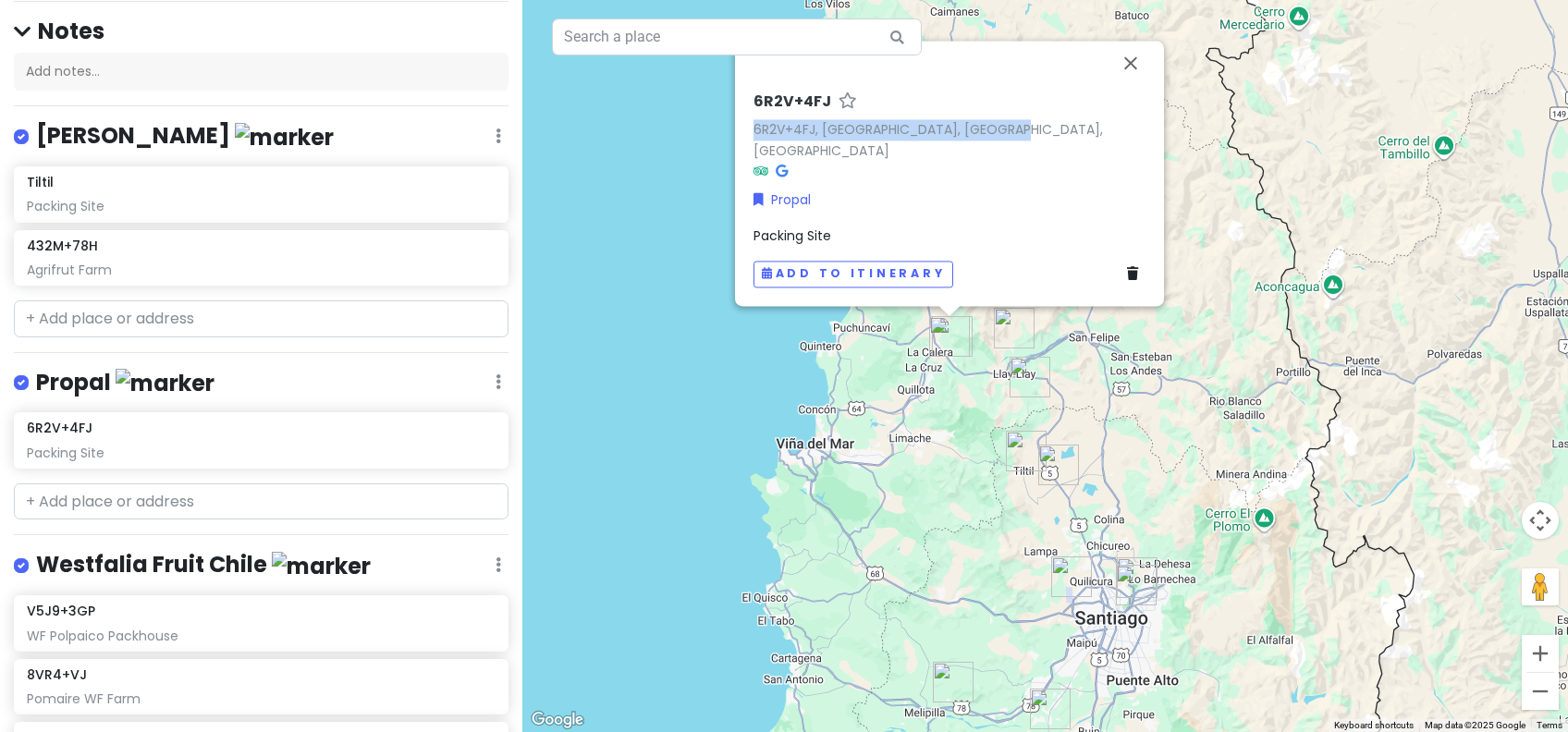
drag, startPoint x: 991, startPoint y: 148, endPoint x: 751, endPoint y: 155, distance: 240.1
click at [751, 155] on div "6R2V+4FJ 6R2V+4FJ, [GEOGRAPHIC_DATA], [GEOGRAPHIC_DATA], [GEOGRAPHIC_DATA] Prop…" at bounding box center [949, 190] width 407 height 210
copy link "6R2V+4FJ, [GEOGRAPHIC_DATA], [GEOGRAPHIC_DATA], [GEOGRAPHIC_DATA]"
